Goal: Task Accomplishment & Management: Manage account settings

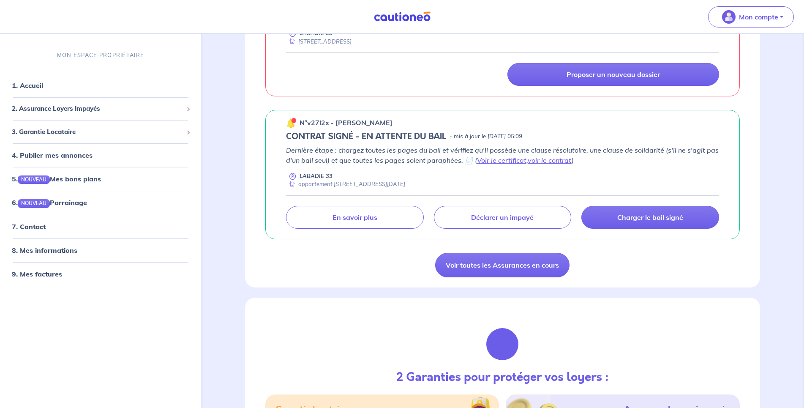
scroll to position [603, 0]
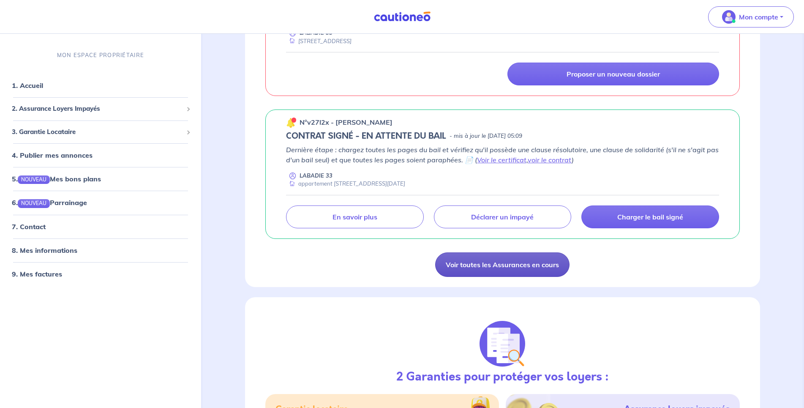
click at [480, 262] on link "Voir toutes les Assurances en cours" at bounding box center [502, 264] width 134 height 24
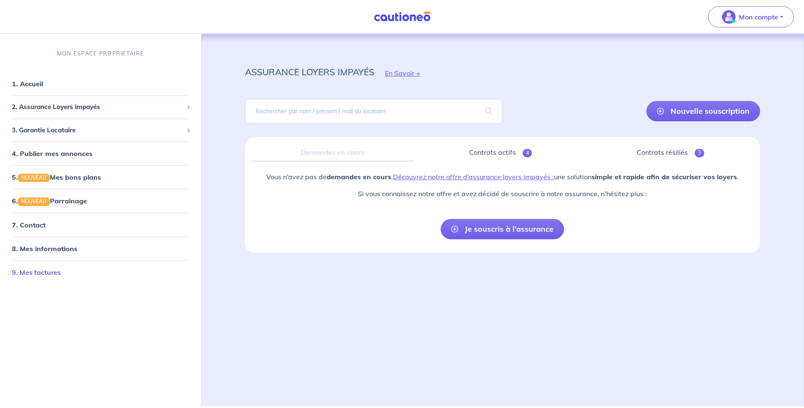
click at [37, 267] on link "9. Mes factures" at bounding box center [36, 271] width 49 height 8
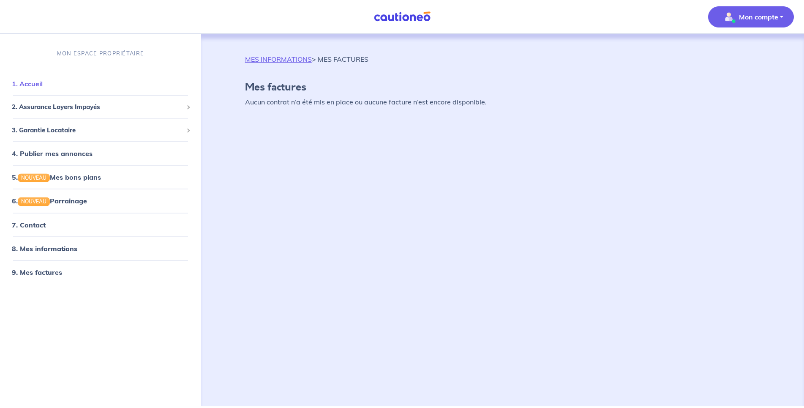
click at [28, 83] on link "1. Accueil" at bounding box center [27, 83] width 31 height 8
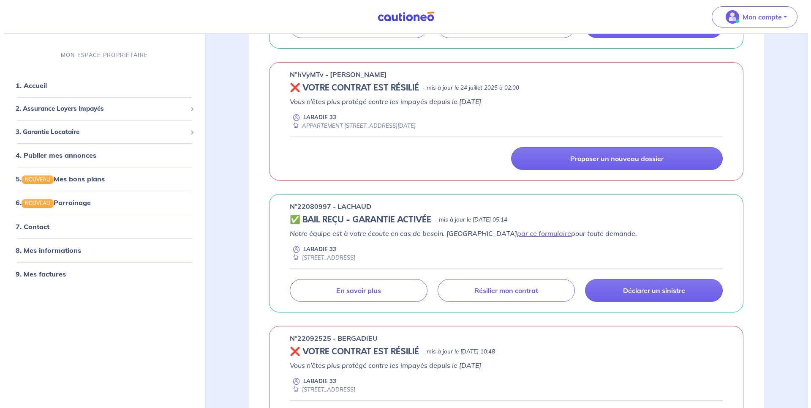
scroll to position [258, 0]
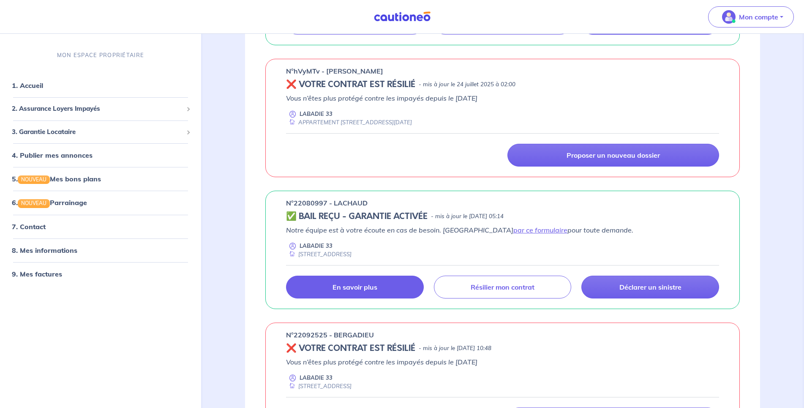
click at [359, 288] on p "En savoir plus" at bounding box center [354, 287] width 45 height 8
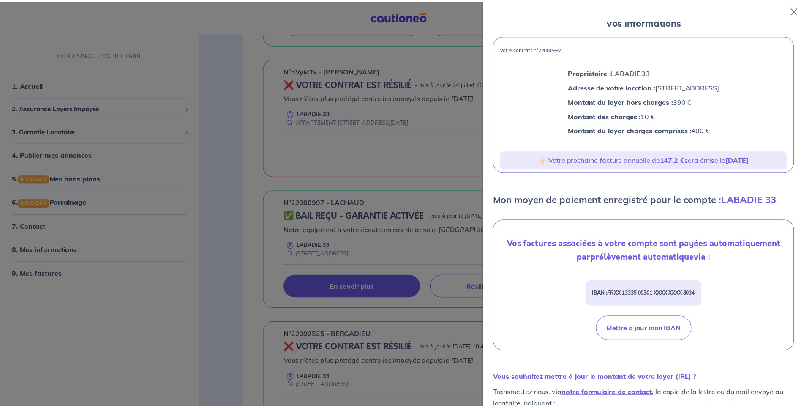
scroll to position [0, 0]
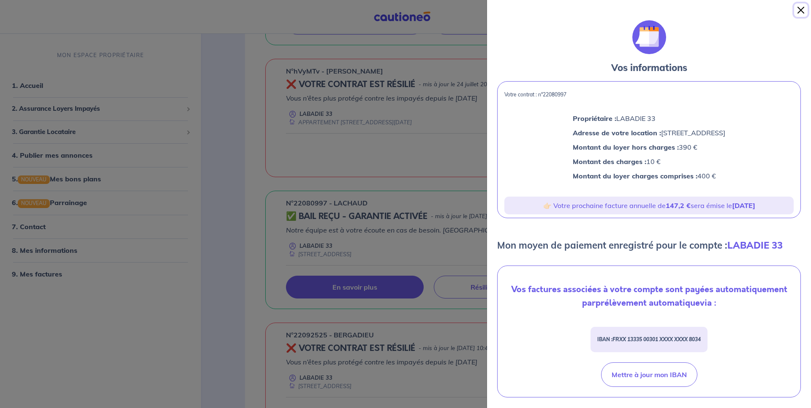
click at [798, 8] on button "Close" at bounding box center [801, 10] width 14 height 14
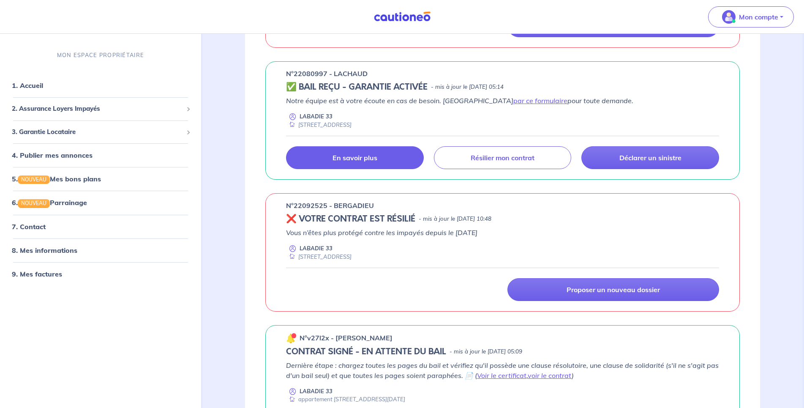
scroll to position [517, 0]
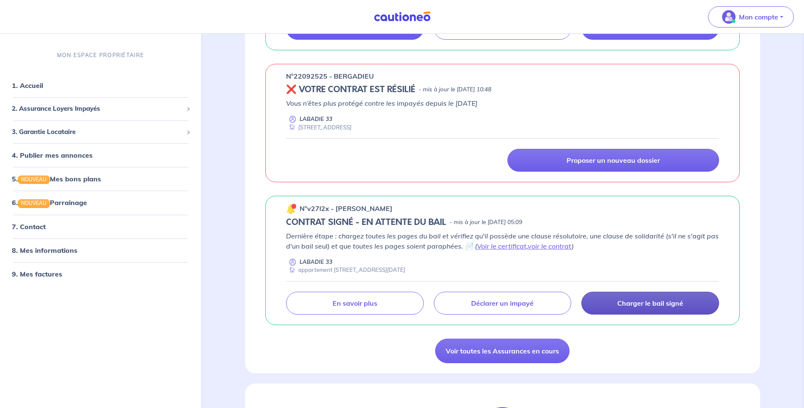
click at [642, 303] on p "Charger le bail signé" at bounding box center [650, 303] width 66 height 8
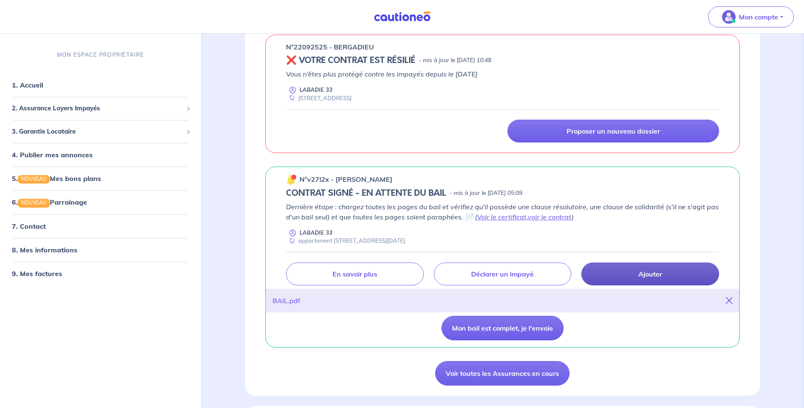
scroll to position [560, 0]
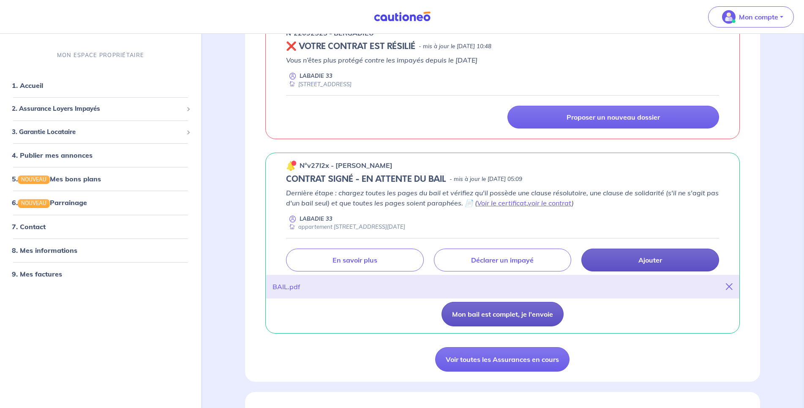
click at [484, 315] on button "Mon bail est complet, je l'envoie" at bounding box center [502, 314] width 122 height 24
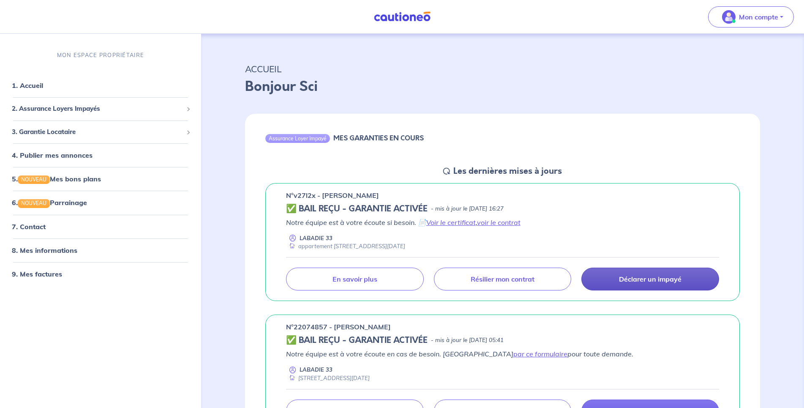
scroll to position [0, 0]
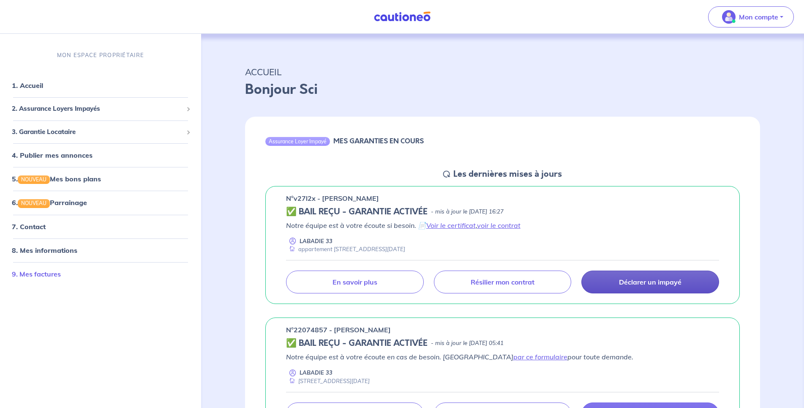
click at [54, 274] on link "9. Mes factures" at bounding box center [36, 273] width 49 height 8
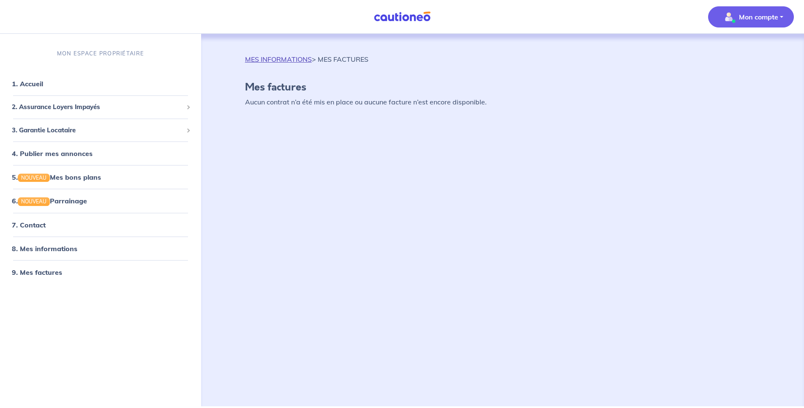
click at [283, 60] on link "MES INFORMATIONS" at bounding box center [278, 59] width 67 height 8
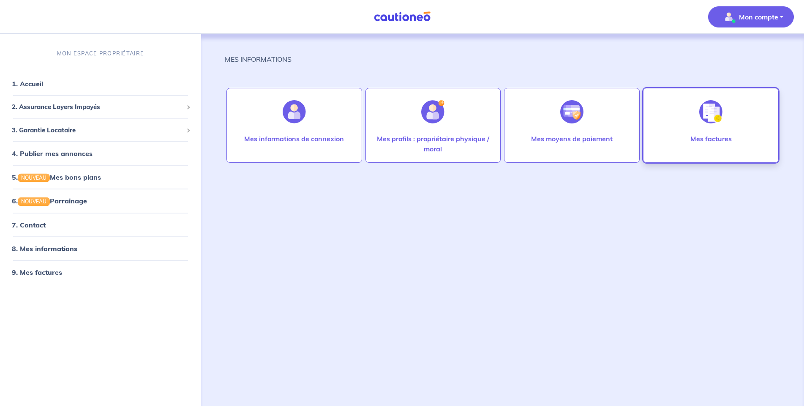
click at [700, 139] on p "Mes factures" at bounding box center [710, 138] width 41 height 10
